Goal: Communication & Community: Answer question/provide support

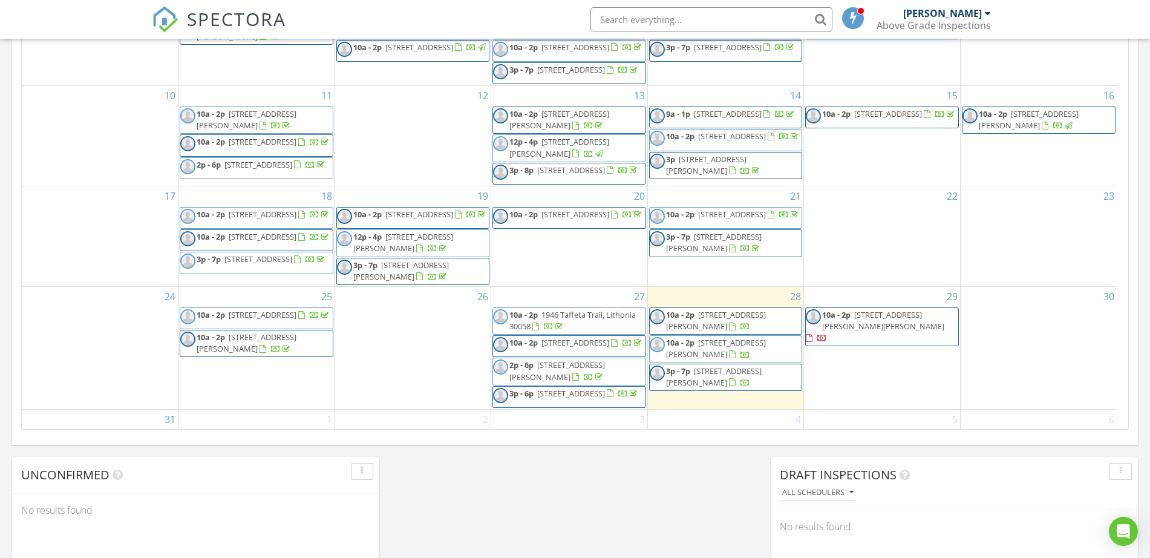
scroll to position [105, 0]
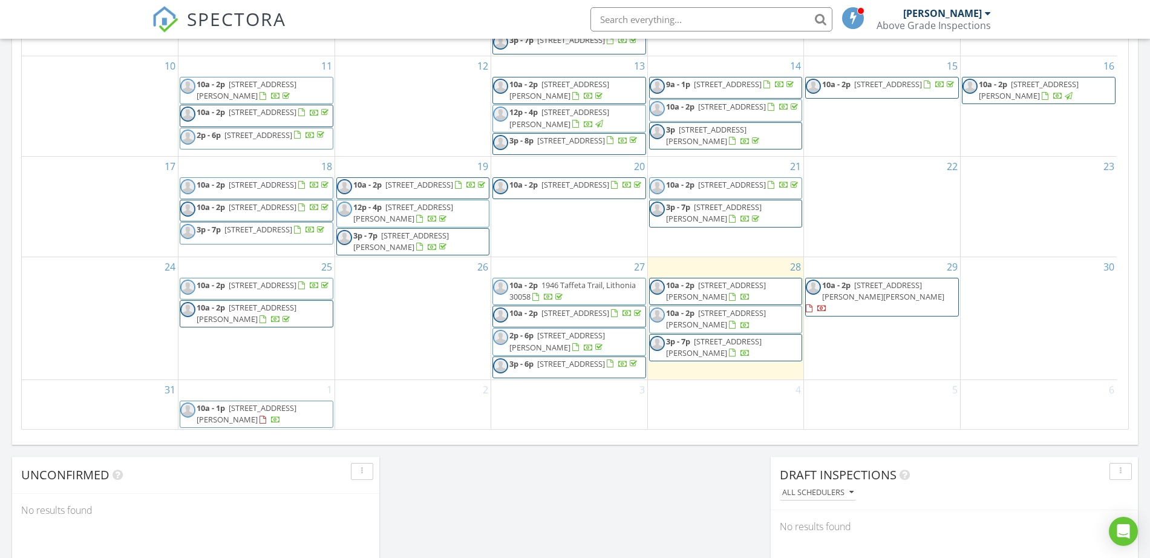
click at [882, 280] on span "909 Galloway Ct, McDonough 30253" at bounding box center [883, 291] width 122 height 22
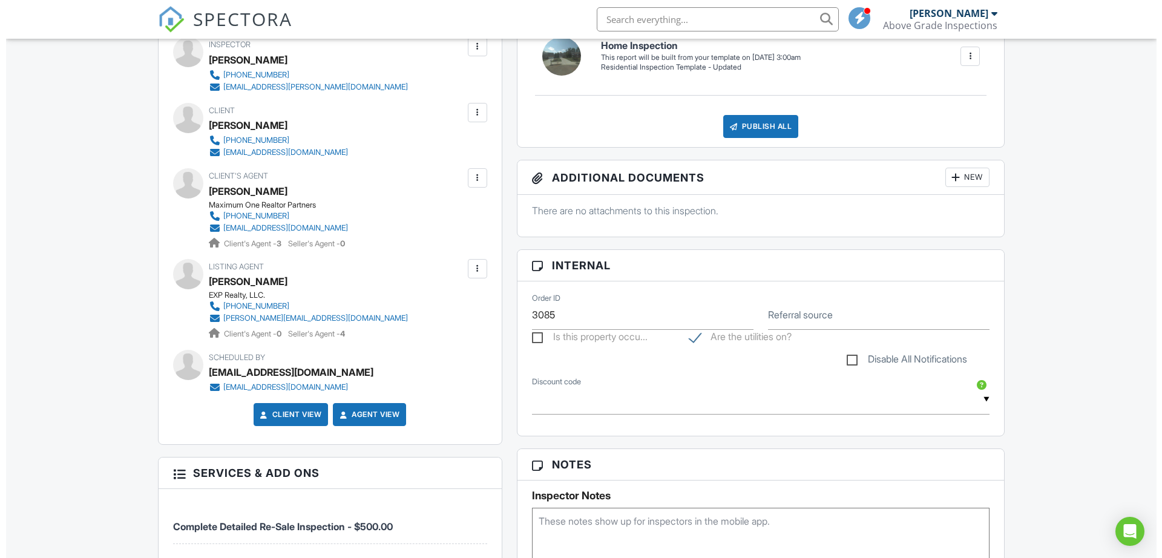
scroll to position [303, 0]
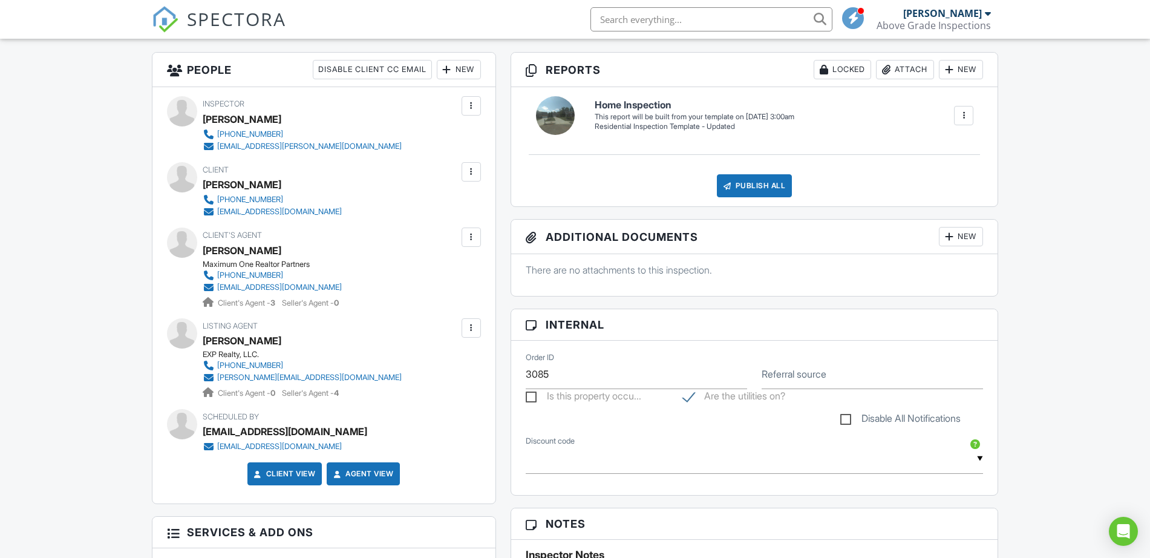
click at [471, 163] on div at bounding box center [471, 171] width 19 height 19
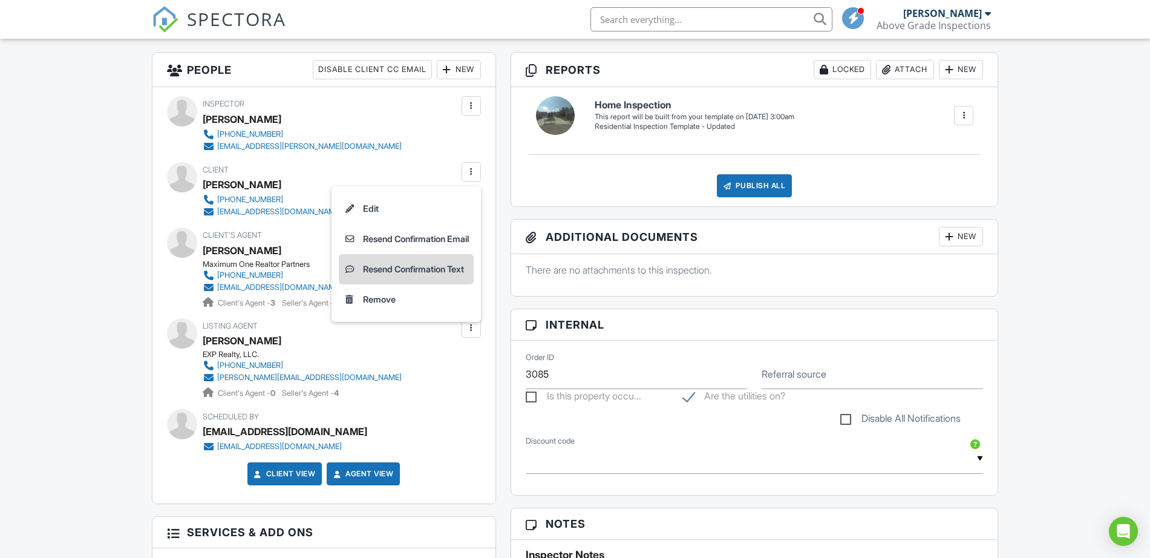
click at [444, 265] on li "Resend Confirmation Text" at bounding box center [406, 269] width 135 height 30
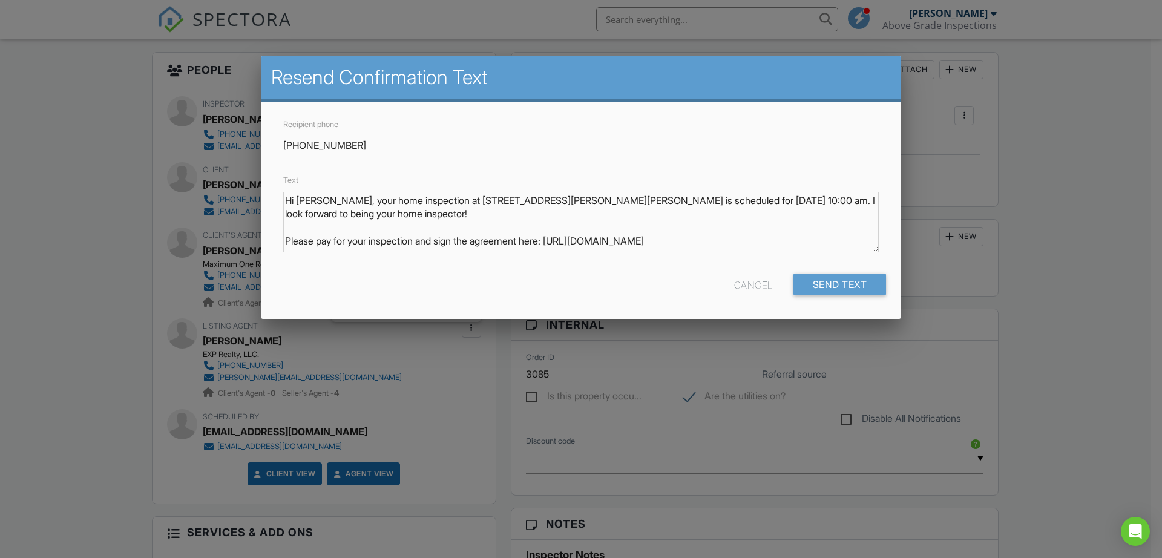
click at [811, 268] on div "Recipient phone [PHONE_NUMBER] Text Hi [PERSON_NAME], your home inspection at […" at bounding box center [580, 210] width 639 height 217
click at [830, 291] on input "Send Text" at bounding box center [839, 285] width 93 height 22
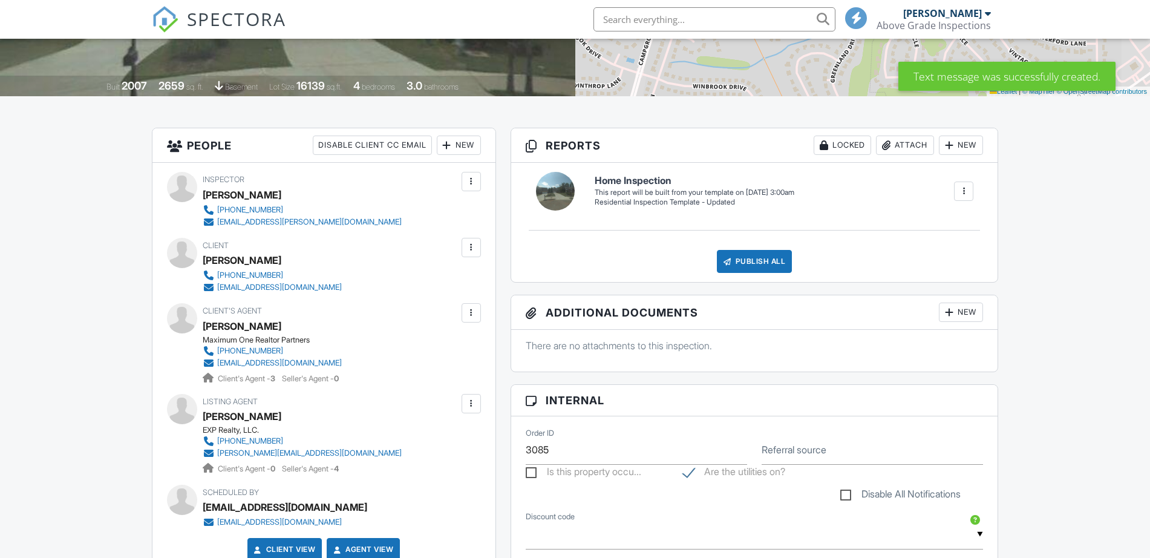
click at [219, 366] on div "People Disable Client CC Email New Inspector Client Add Another Person Inspecto…" at bounding box center [324, 354] width 344 height 452
drag, startPoint x: 349, startPoint y: 362, endPoint x: 218, endPoint y: 360, distance: 131.3
click at [218, 360] on div "Maximum One Realtor Partners 404-707-1553 robynnelopezrealtor@gmail.com Client'…" at bounding box center [277, 359] width 149 height 49
copy div "[EMAIL_ADDRESS][DOMAIN_NAME]"
click at [474, 238] on div at bounding box center [471, 247] width 19 height 19
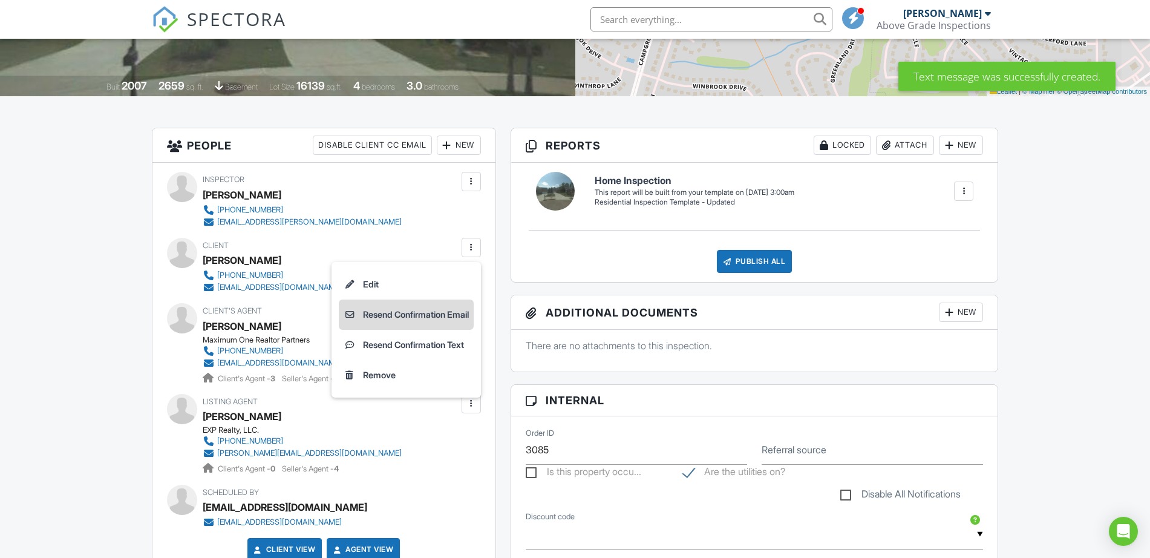
click at [454, 320] on li "Resend Confirmation Email" at bounding box center [406, 315] width 135 height 30
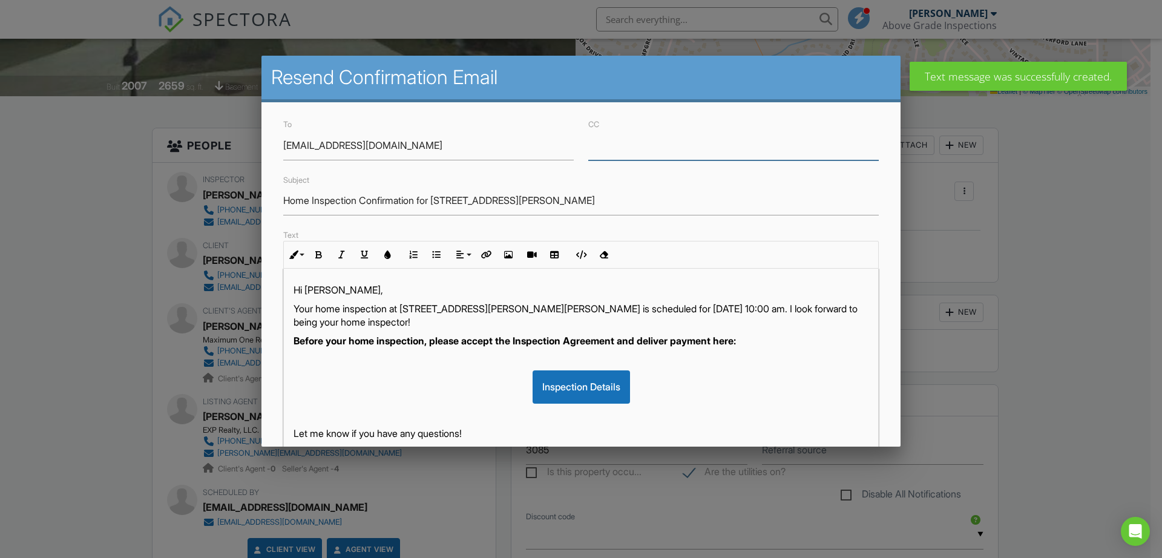
click at [610, 146] on input "CC" at bounding box center [733, 146] width 290 height 30
paste input "[EMAIL_ADDRESS][DOMAIN_NAME]"
type input "[EMAIL_ADDRESS][DOMAIN_NAME]"
click at [516, 288] on p "Hi [PERSON_NAME]," at bounding box center [581, 289] width 575 height 13
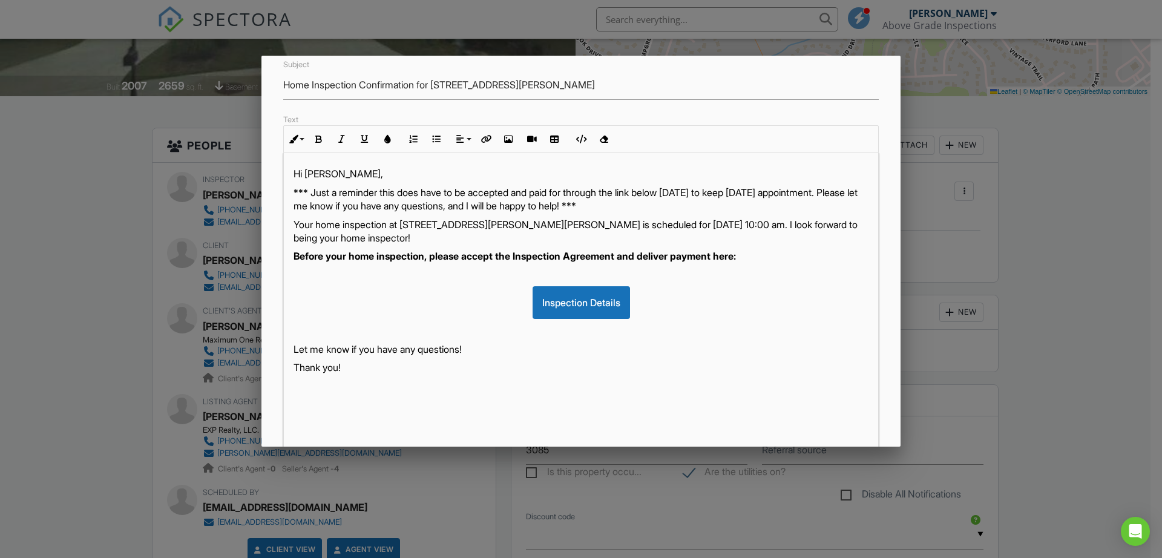
scroll to position [204, 0]
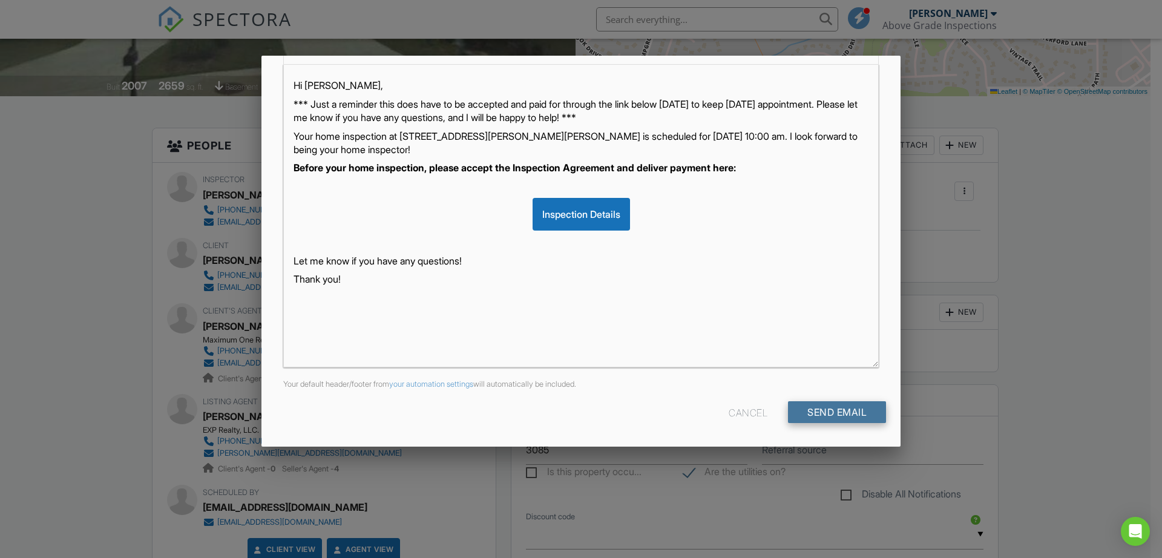
click at [836, 413] on input "Send Email" at bounding box center [837, 412] width 98 height 22
